Goal: Transaction & Acquisition: Purchase product/service

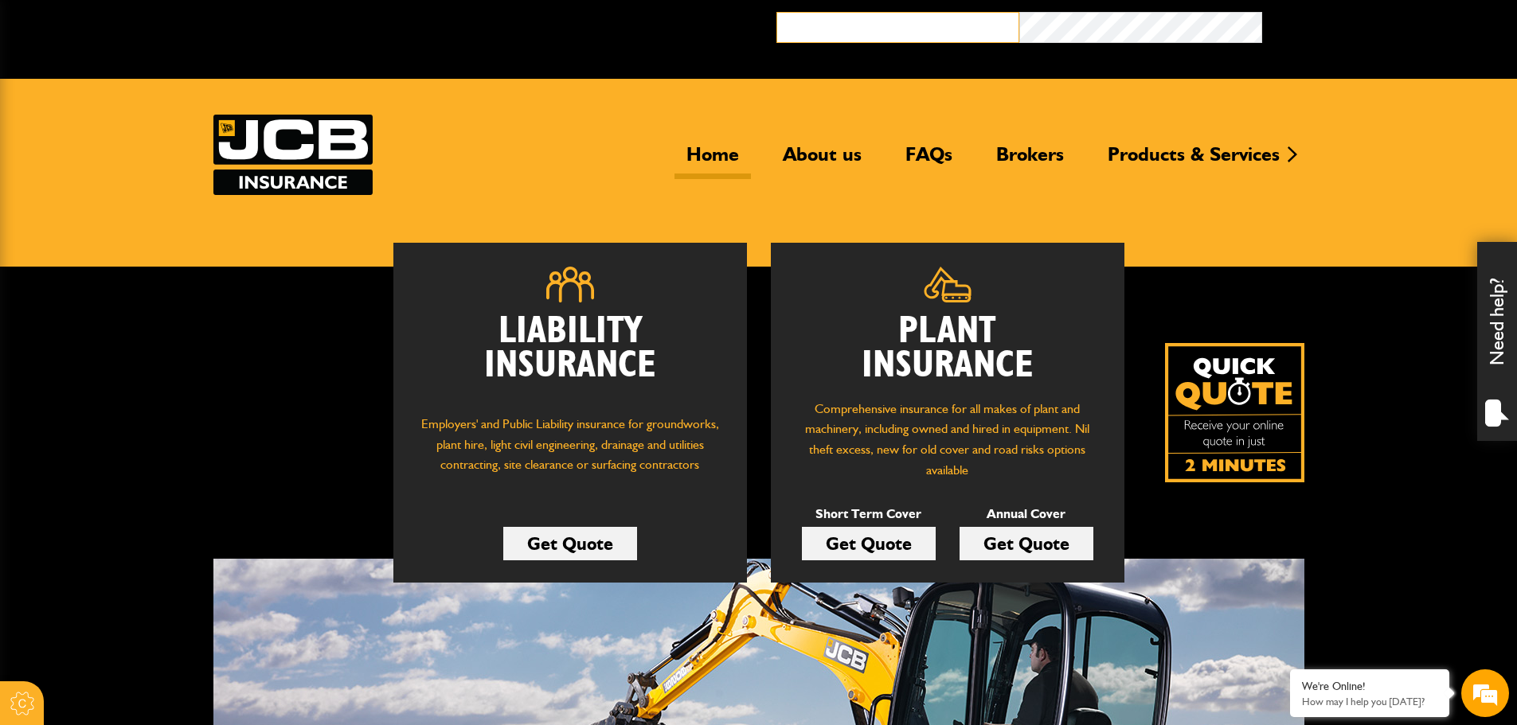
type input "**********"
click at [1262, 12] on button "Broker Login" at bounding box center [1383, 24] width 243 height 25
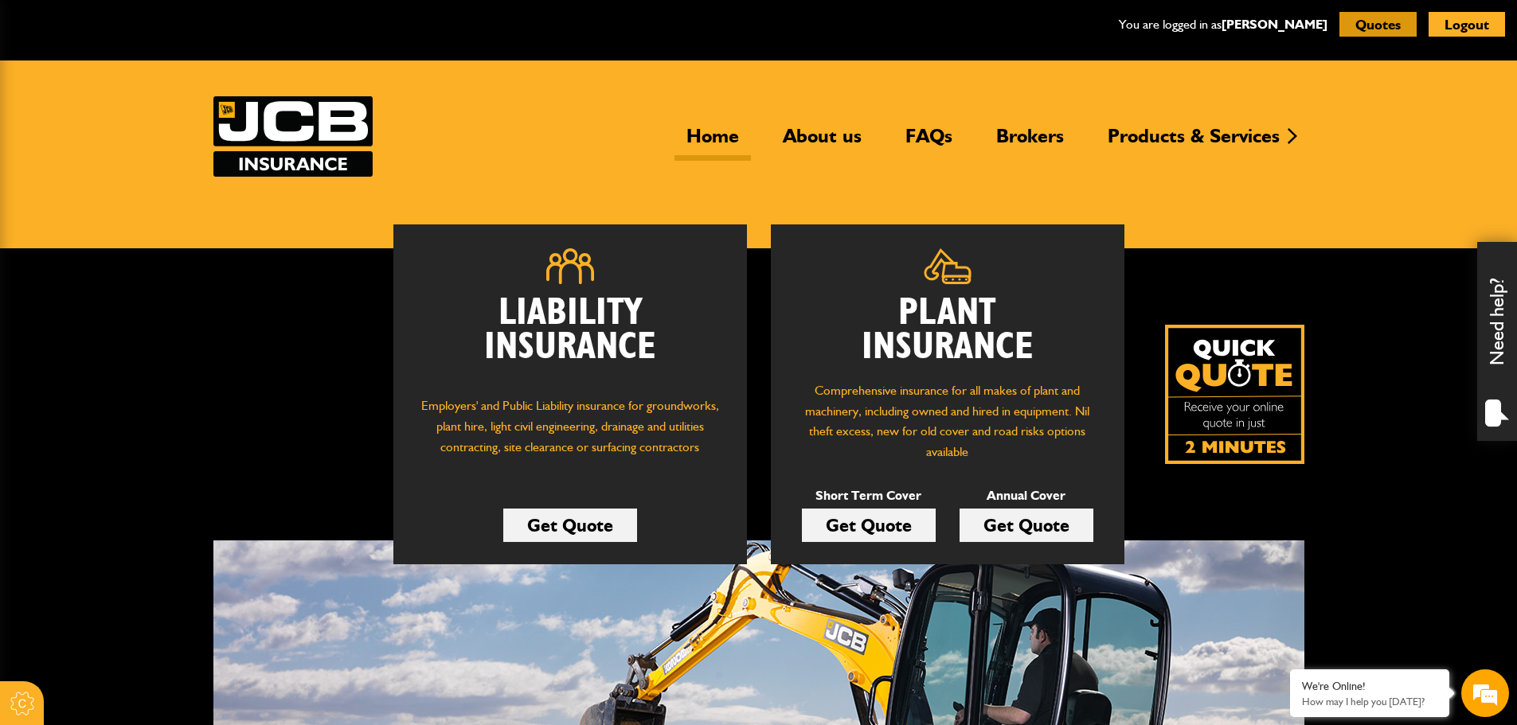
click at [1380, 23] on button "Quotes" at bounding box center [1377, 24] width 77 height 25
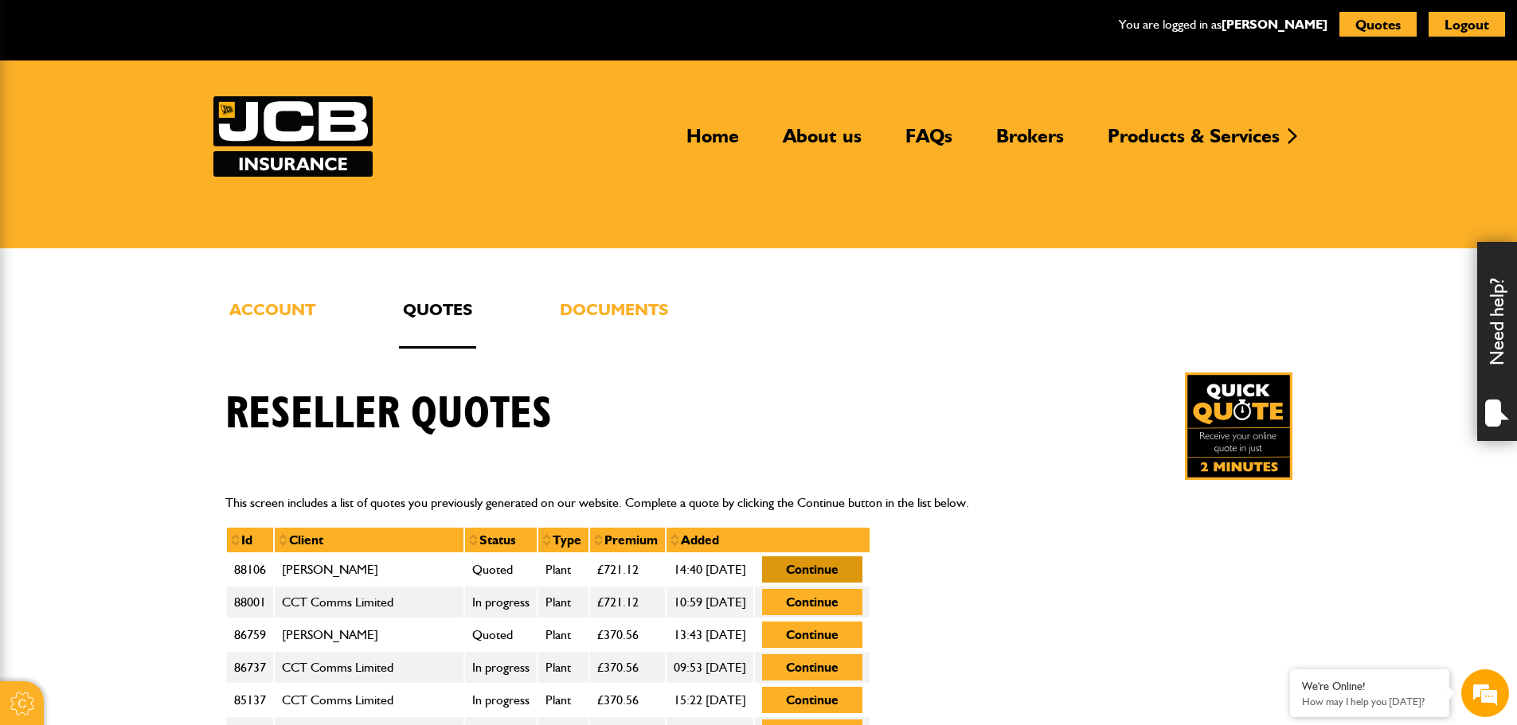
click at [862, 559] on button "Continue" at bounding box center [812, 570] width 100 height 26
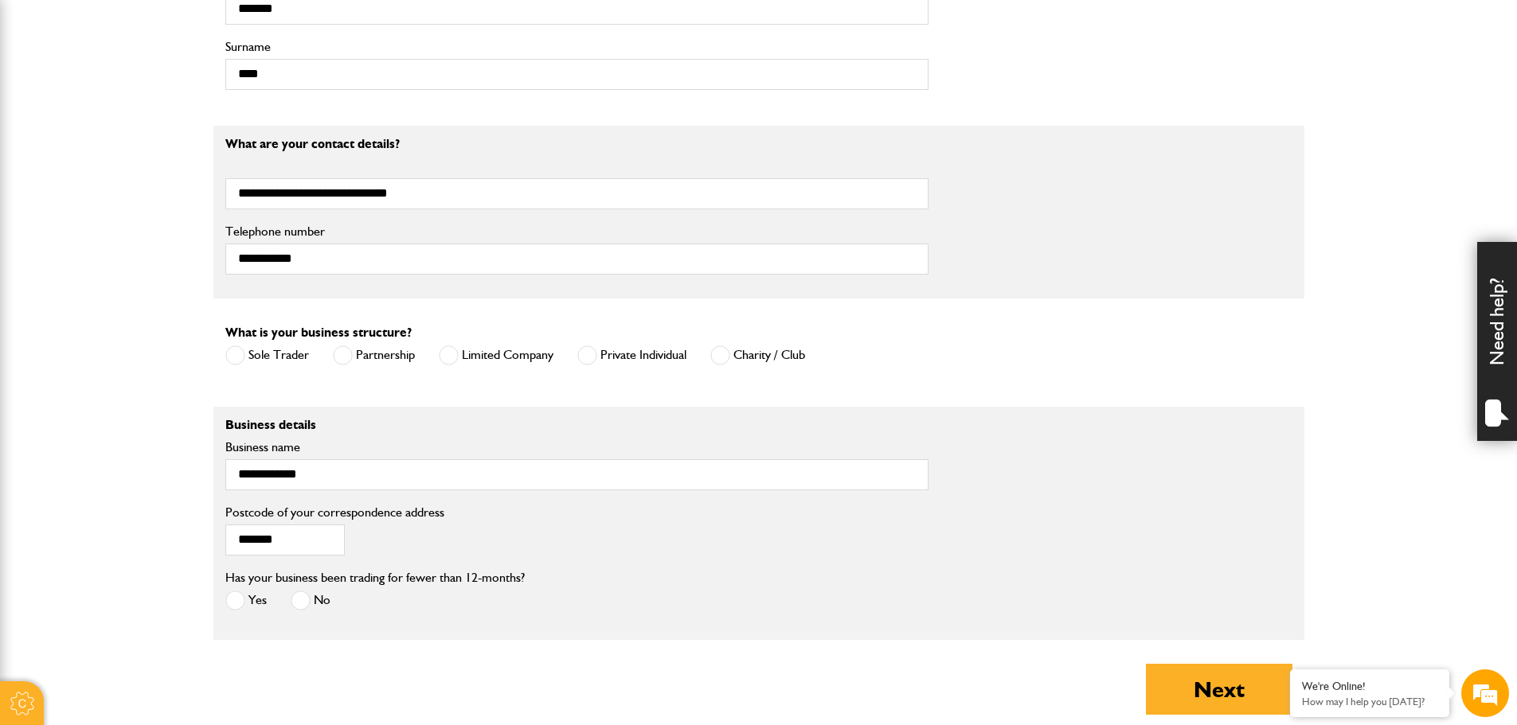
scroll to position [955, 0]
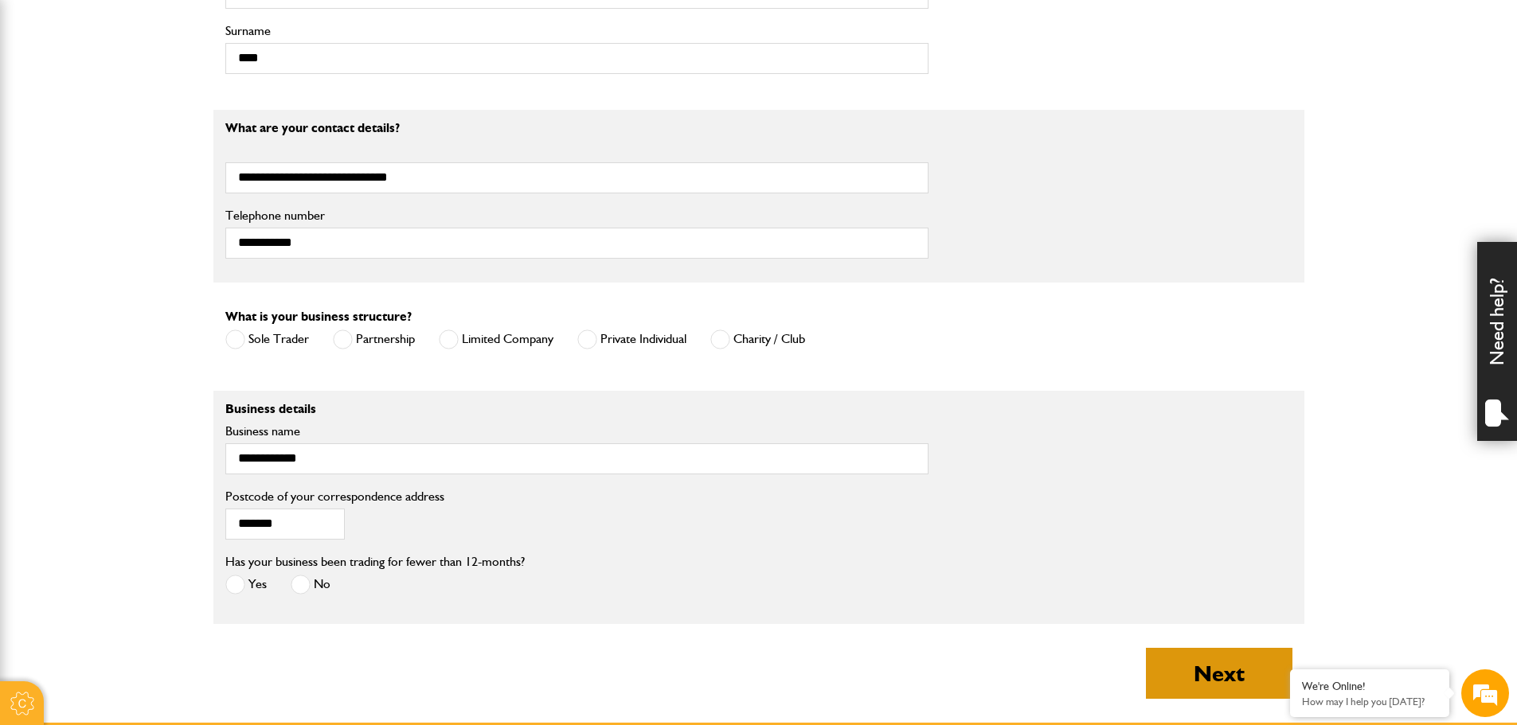
click at [1172, 678] on button "Next" at bounding box center [1219, 673] width 146 height 51
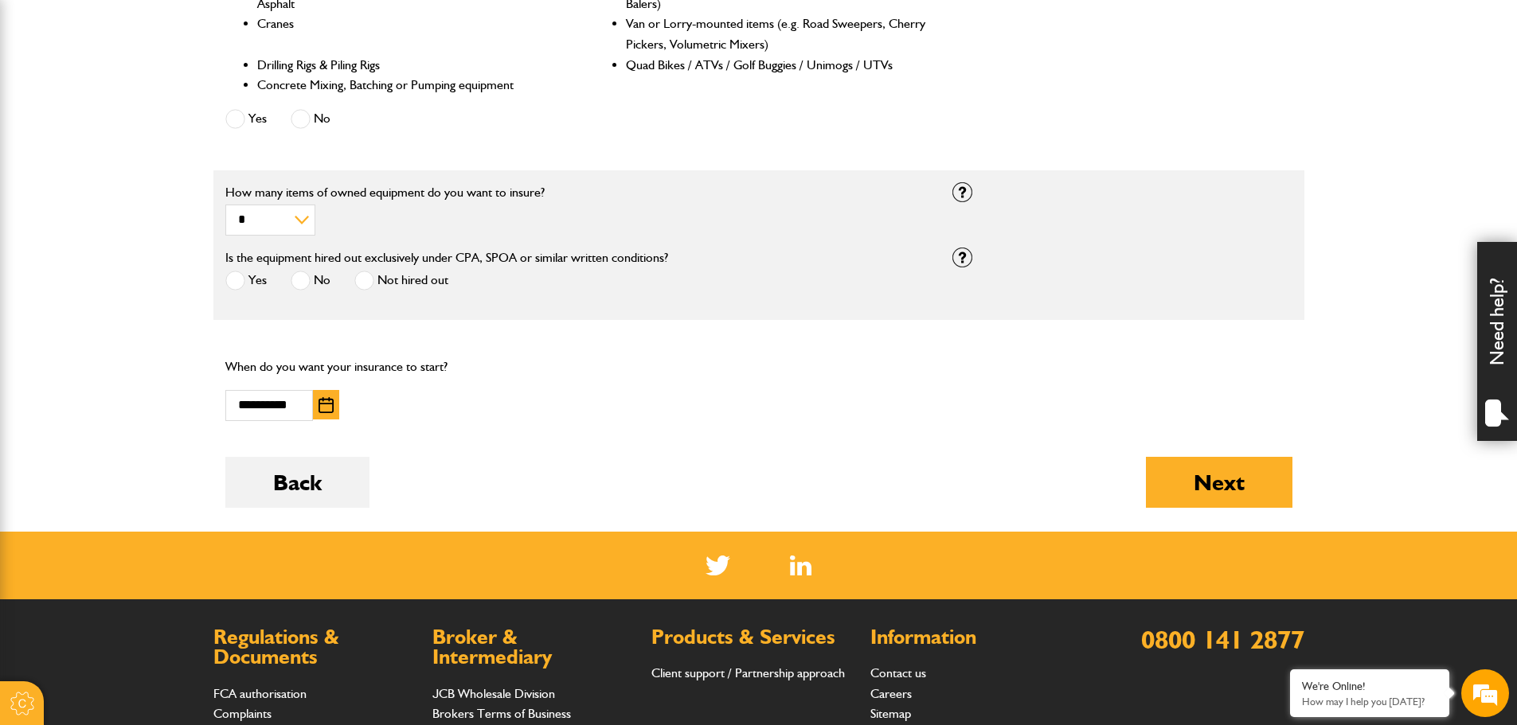
scroll to position [876, 0]
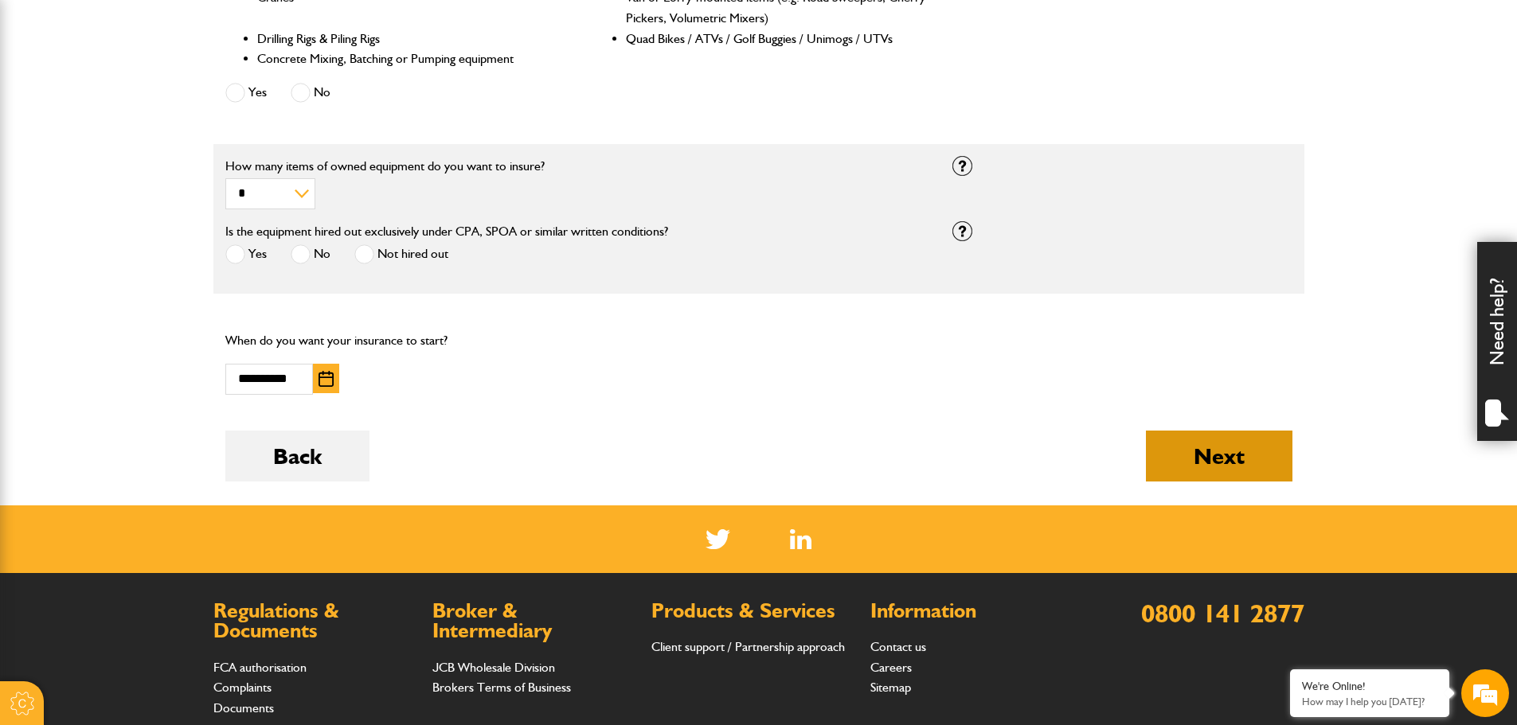
click at [1220, 476] on button "Next" at bounding box center [1219, 456] width 146 height 51
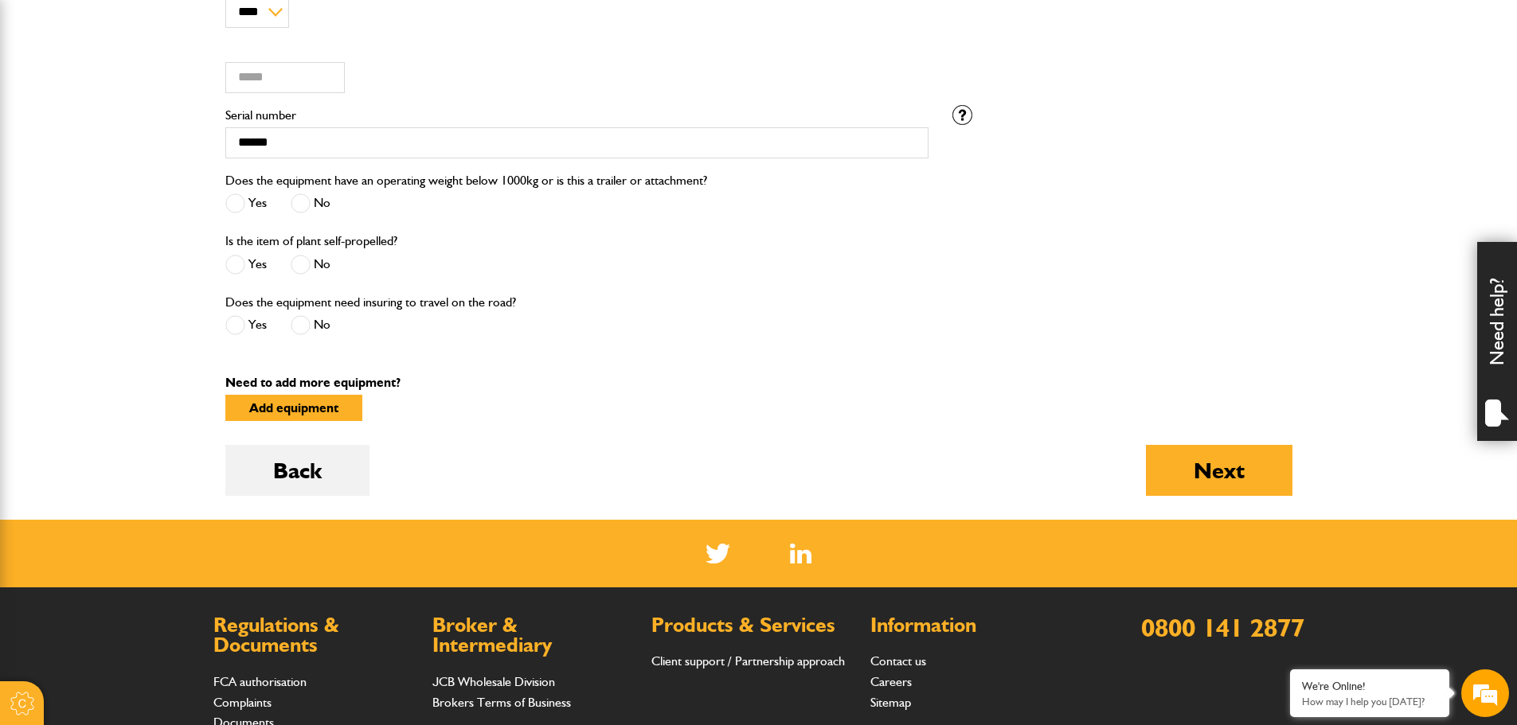
scroll to position [1274, 0]
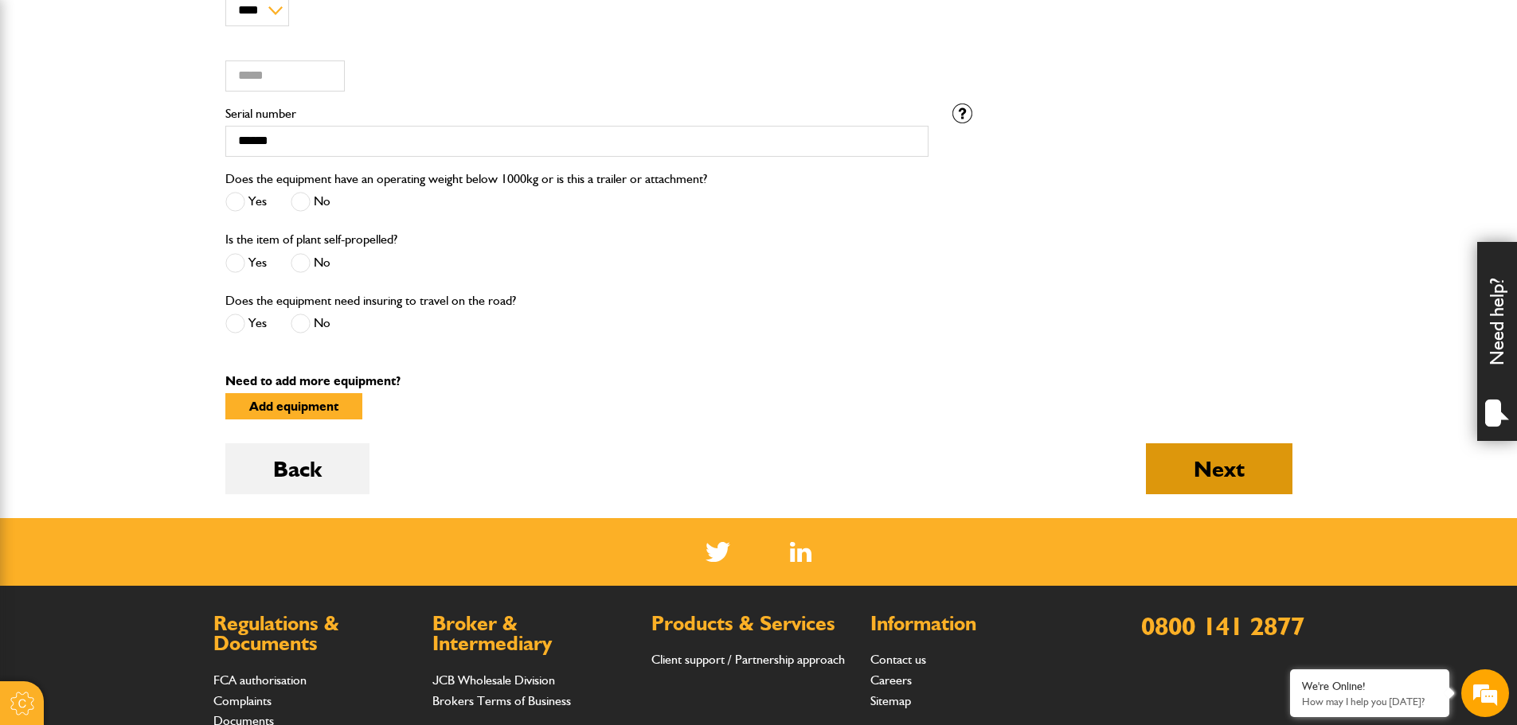
click at [1241, 479] on button "Next" at bounding box center [1219, 468] width 146 height 51
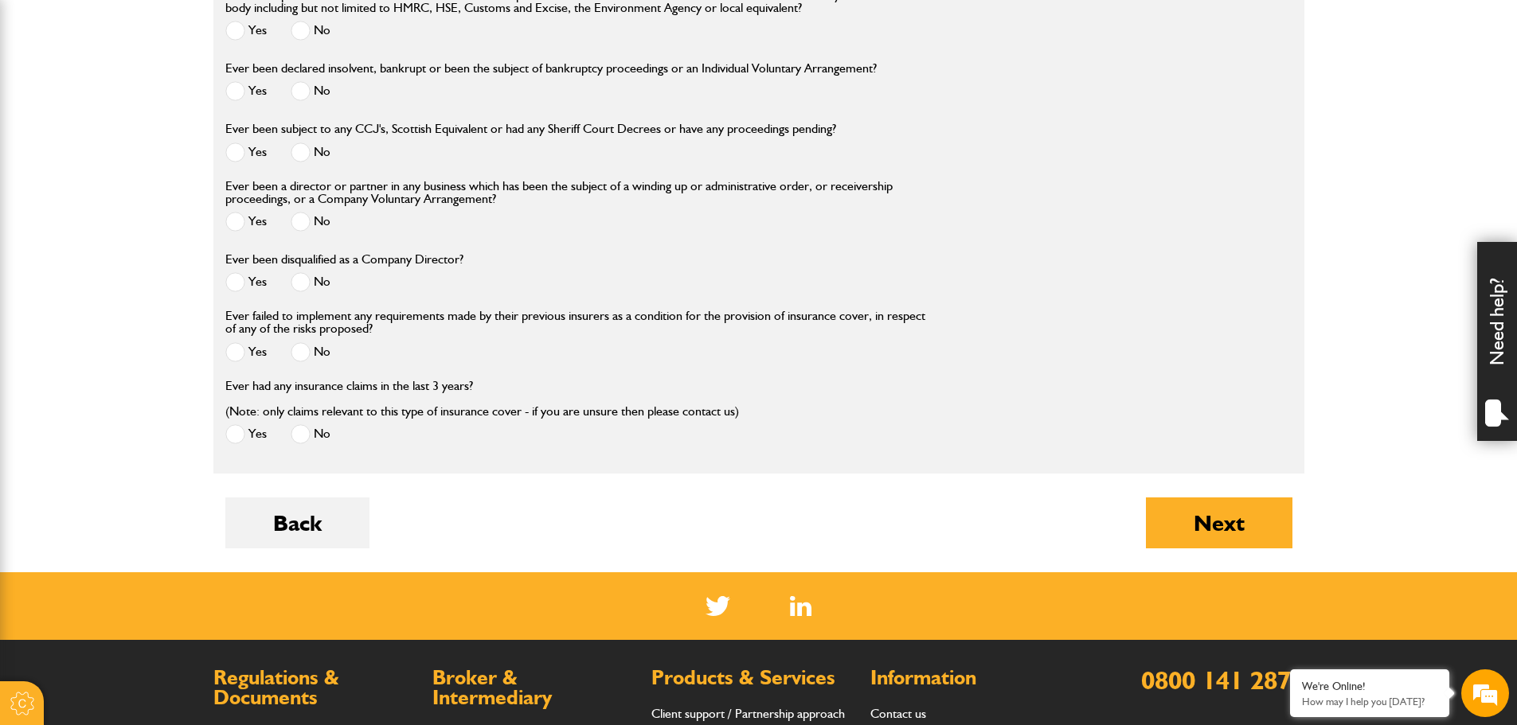
scroll to position [1911, 0]
click at [1217, 522] on button "Next" at bounding box center [1219, 522] width 146 height 51
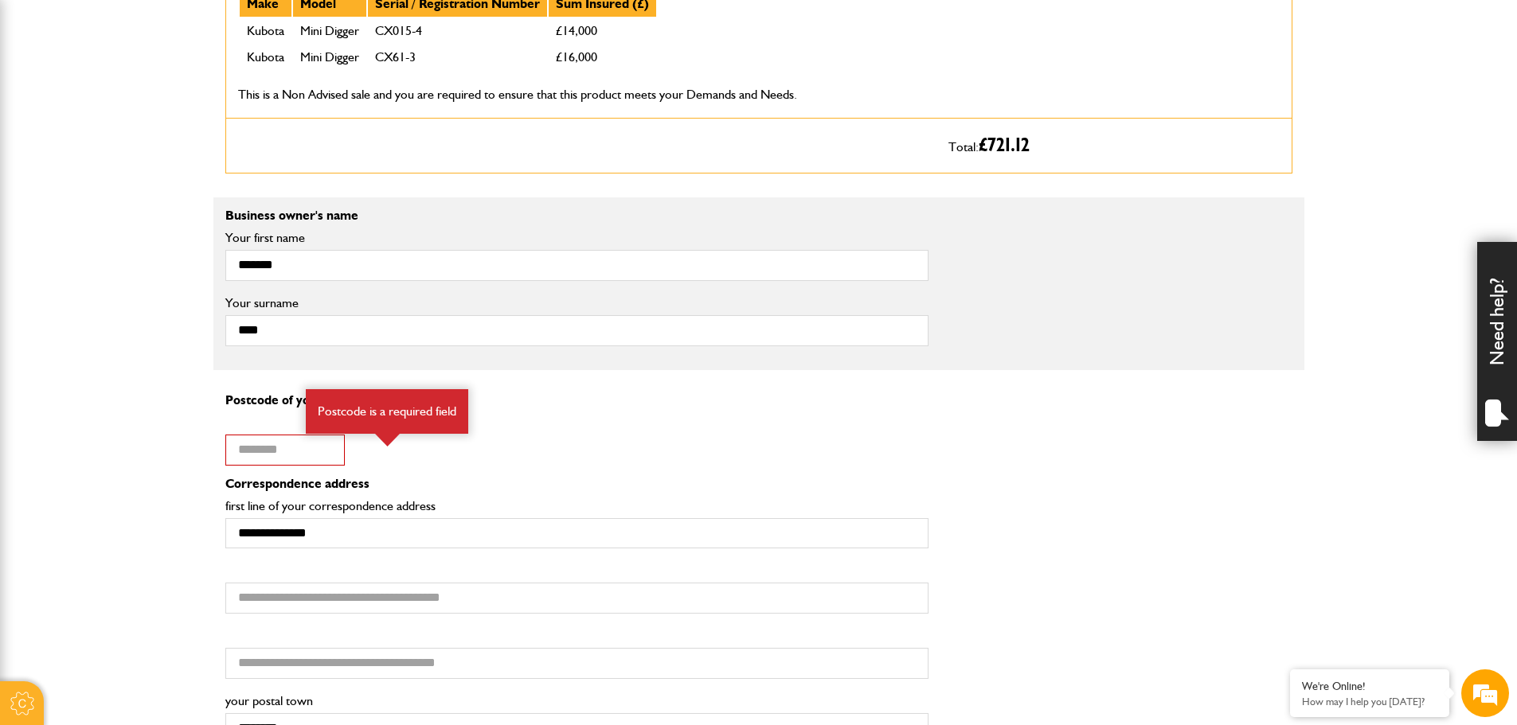
scroll to position [955, 0]
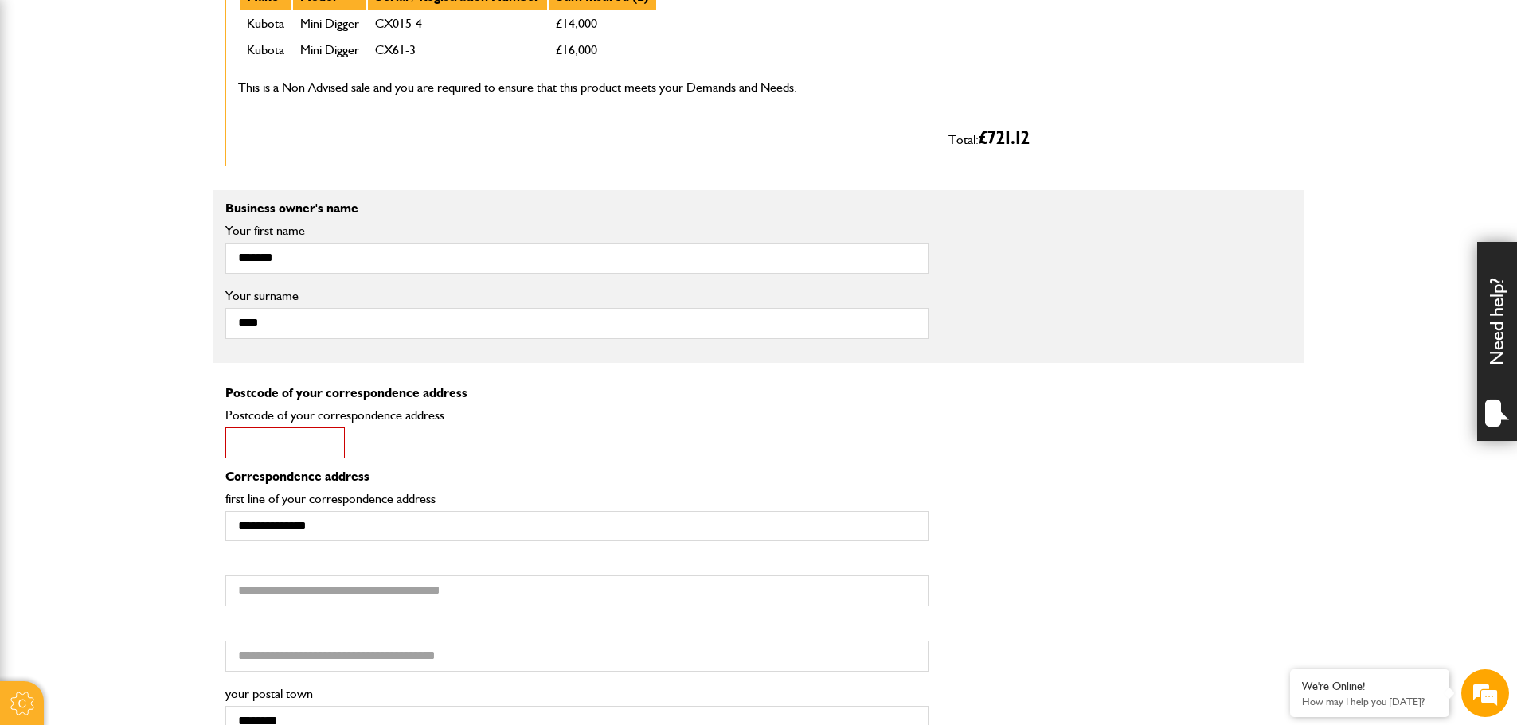
click at [262, 445] on input "Postcode of your correspondence address" at bounding box center [284, 443] width 119 height 31
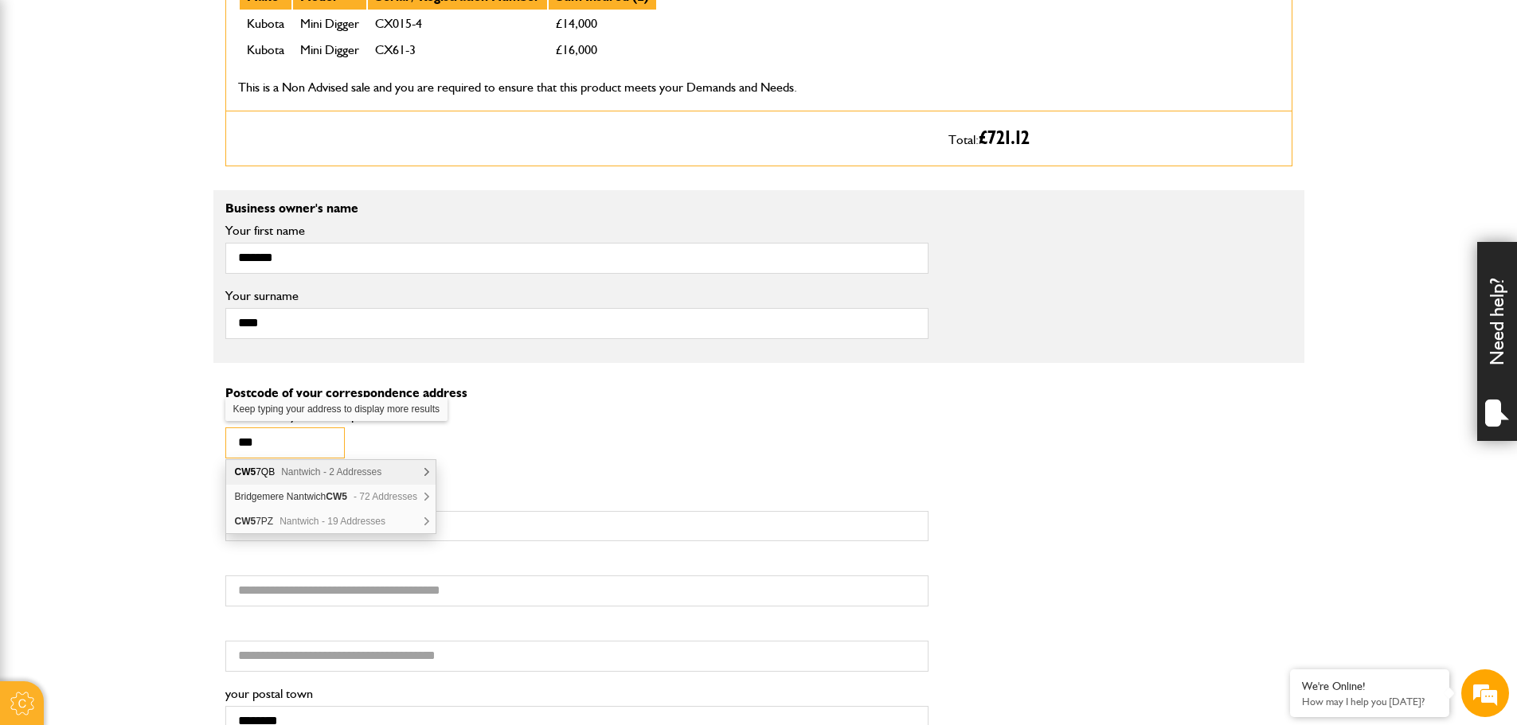
scroll to position [0, 0]
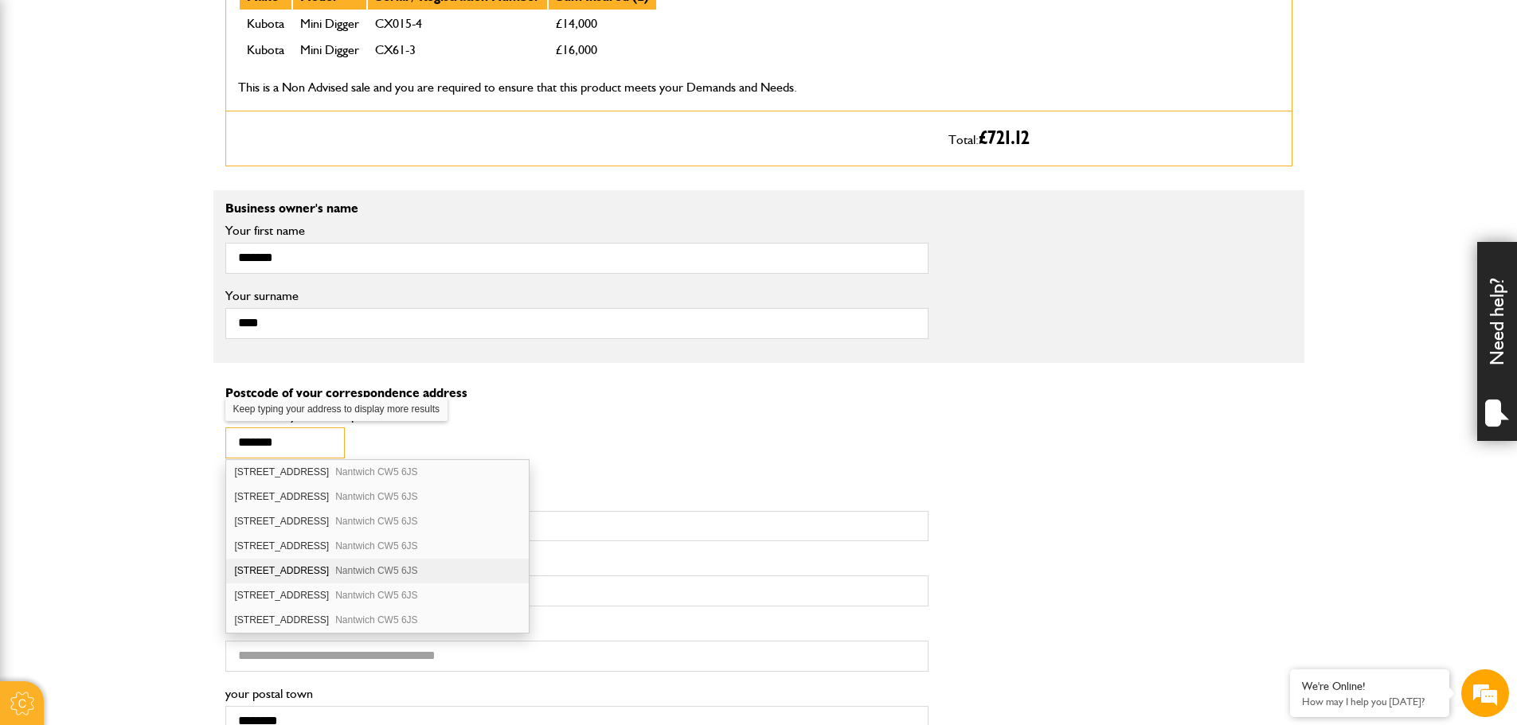
type input "*******"
click at [311, 568] on div "116 Crewe Road Nantwich CW5 6JS" at bounding box center [377, 571] width 303 height 25
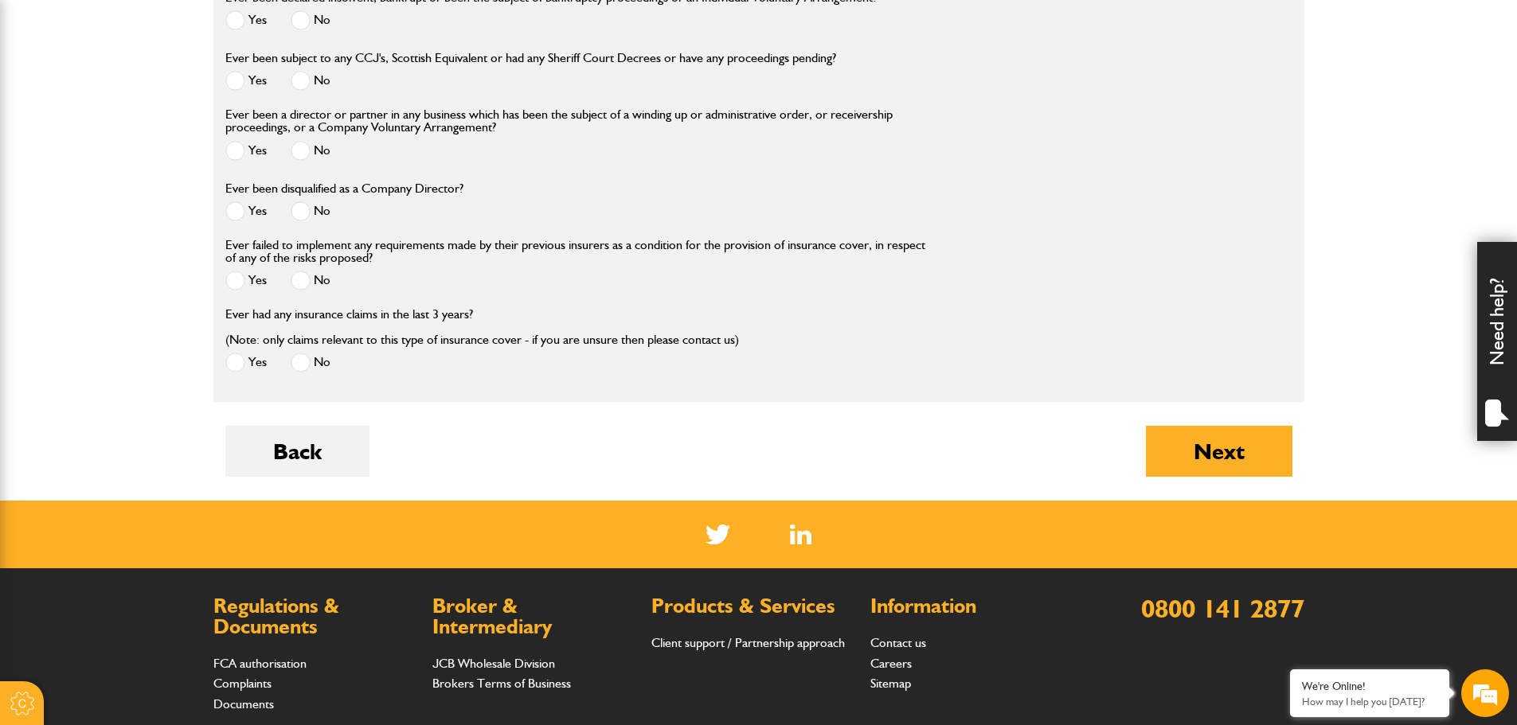
scroll to position [2070, 0]
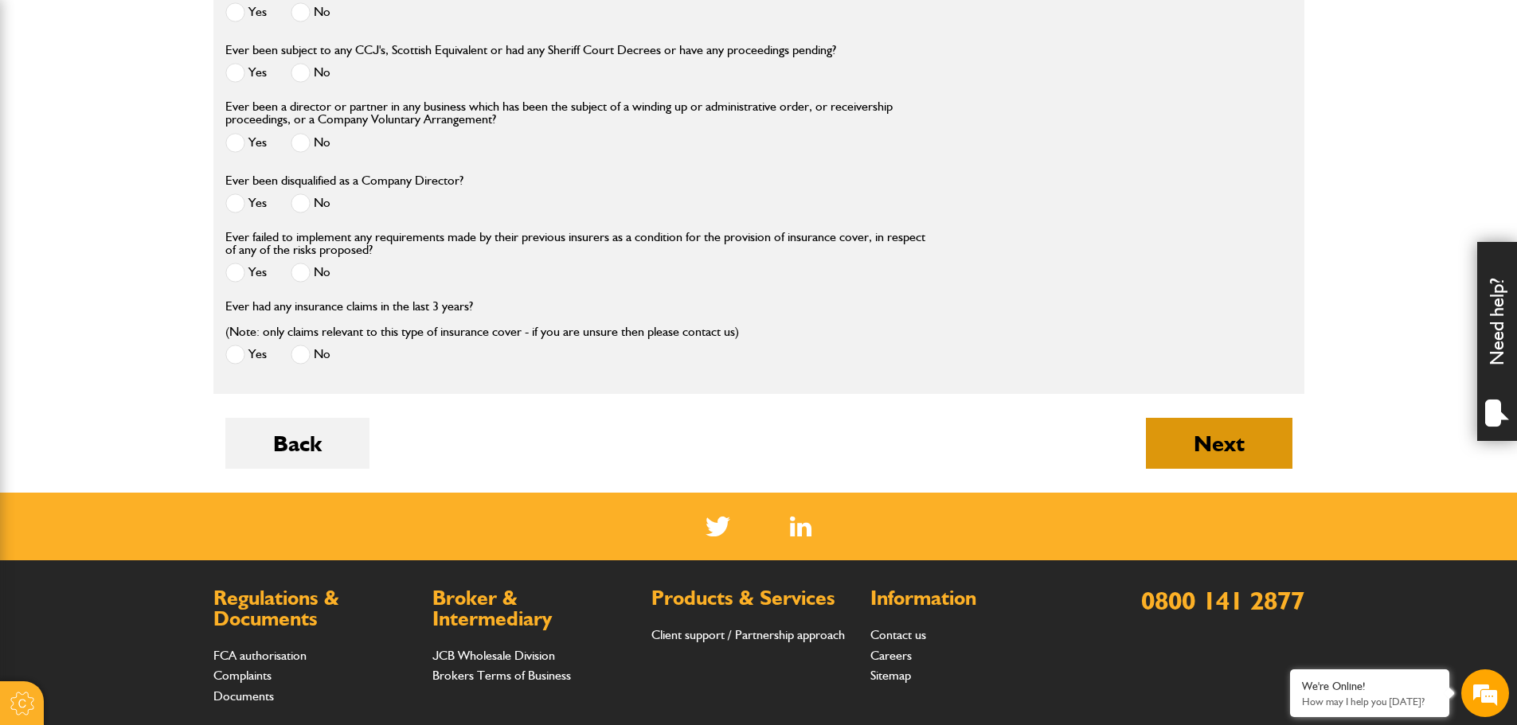
click at [1184, 444] on button "Next" at bounding box center [1219, 443] width 146 height 51
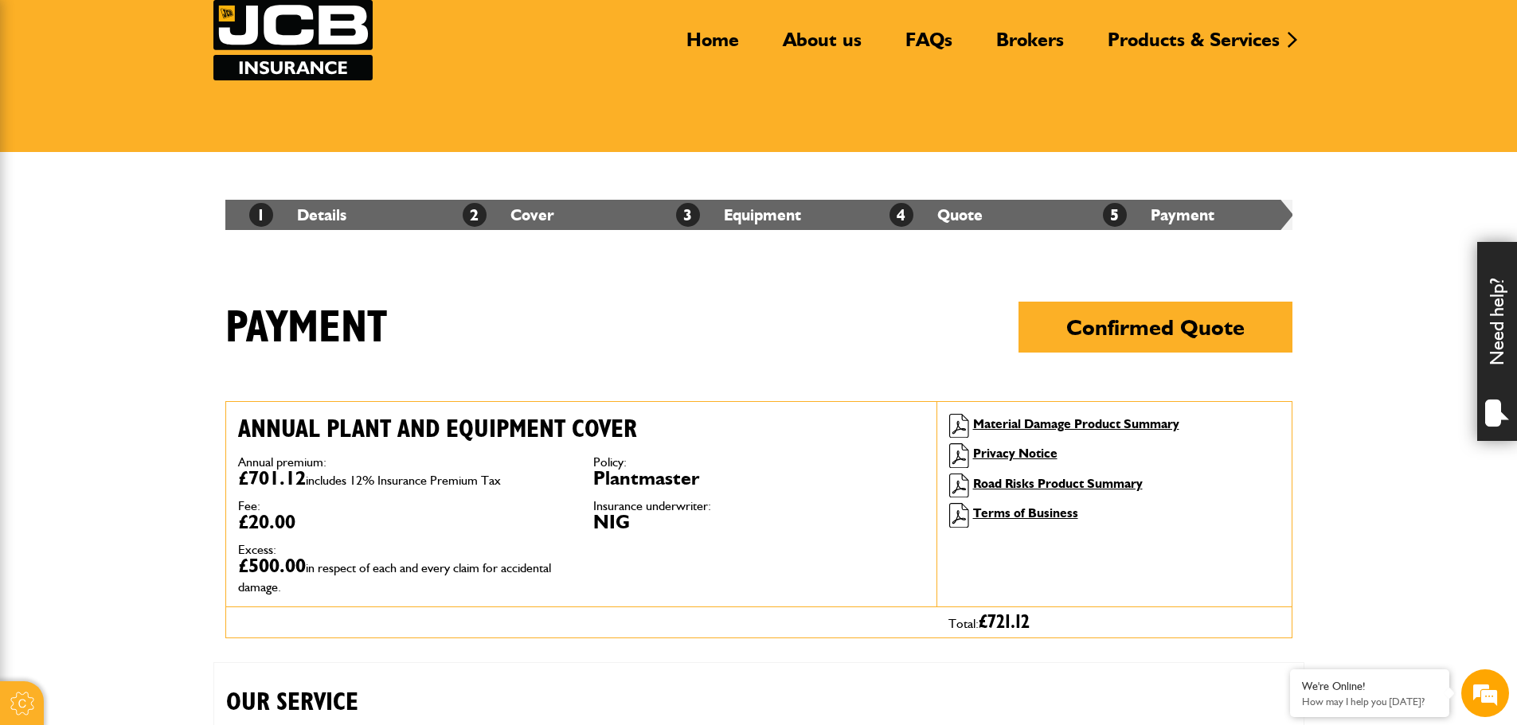
scroll to position [80, 0]
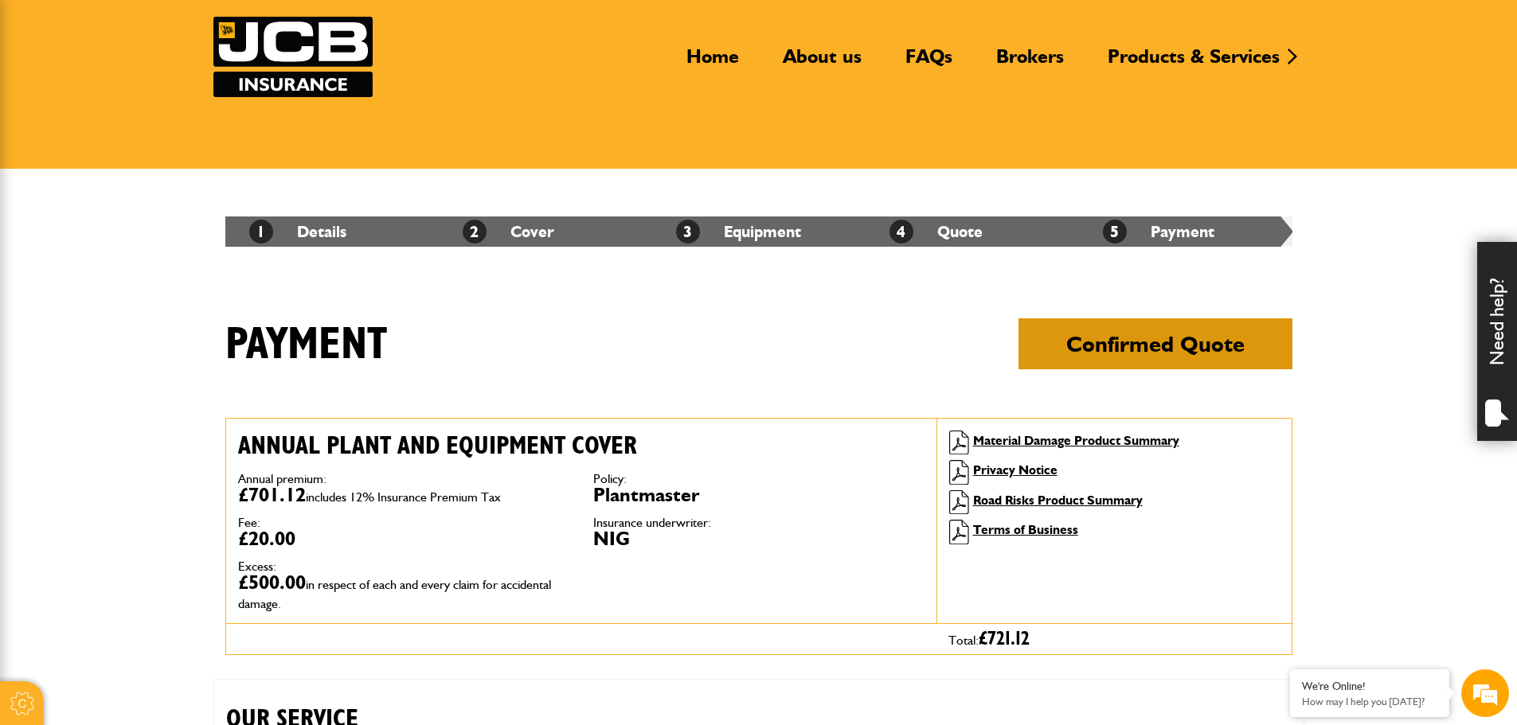
click at [1179, 334] on button "Confirmed Quote" at bounding box center [1155, 343] width 274 height 51
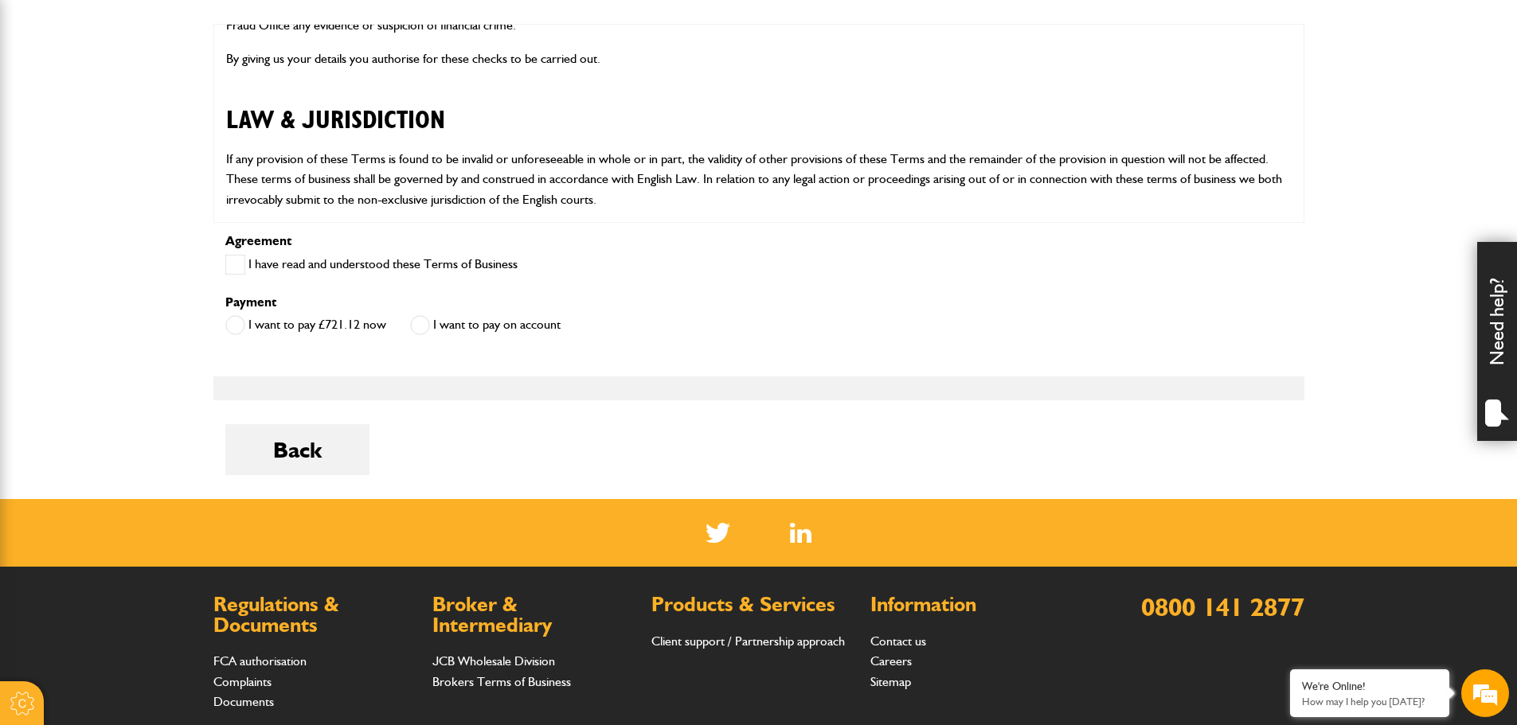
scroll to position [876, 0]
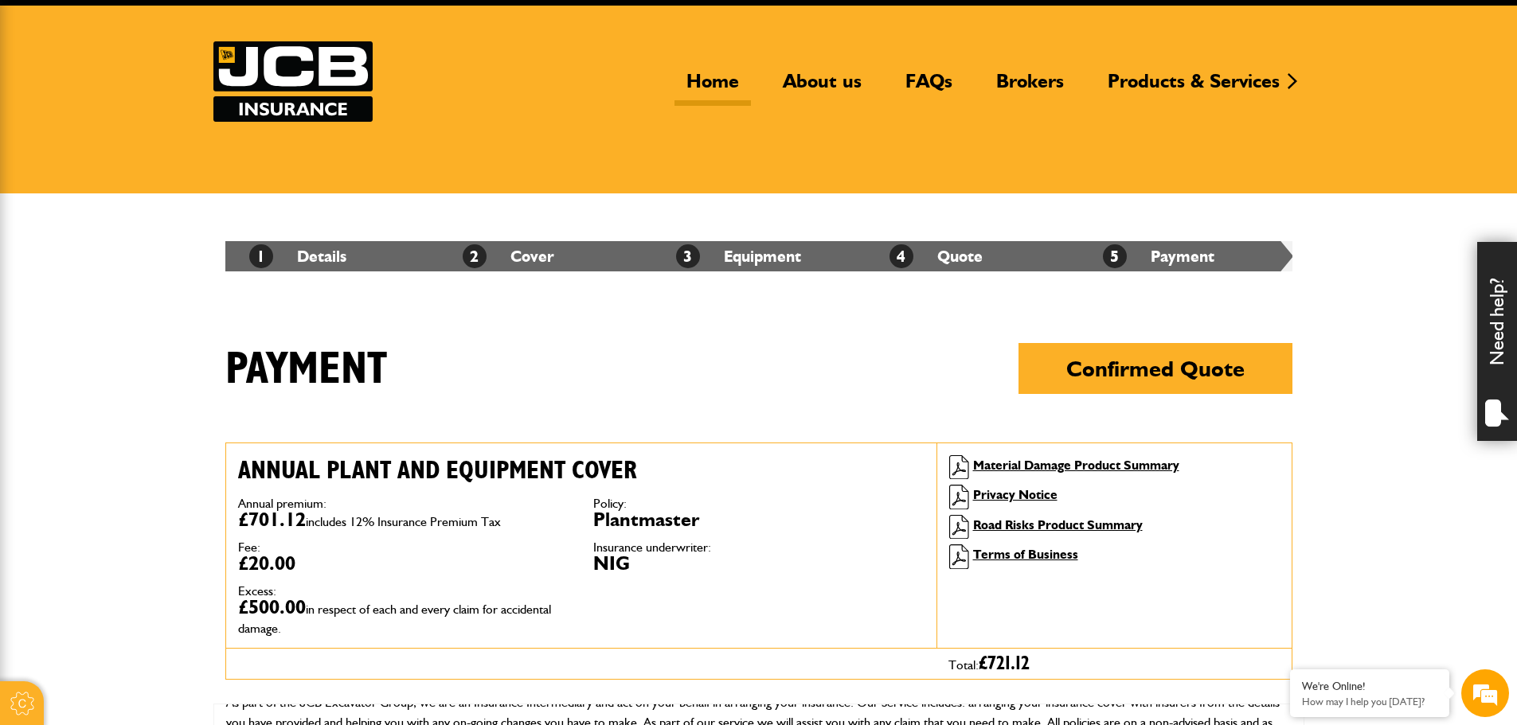
scroll to position [0, 0]
